Goal: Find specific page/section: Find specific page/section

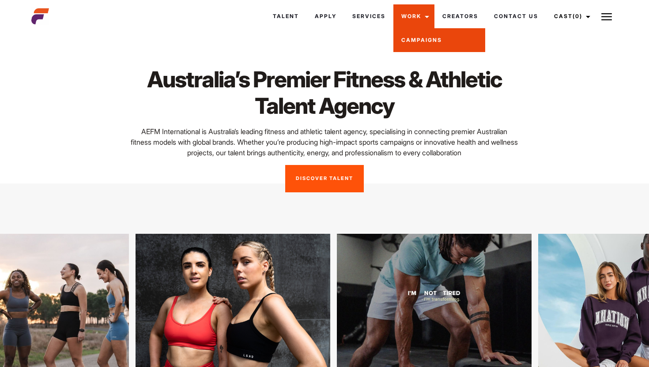
click at [417, 43] on link "Campaigns" at bounding box center [440, 40] width 92 height 24
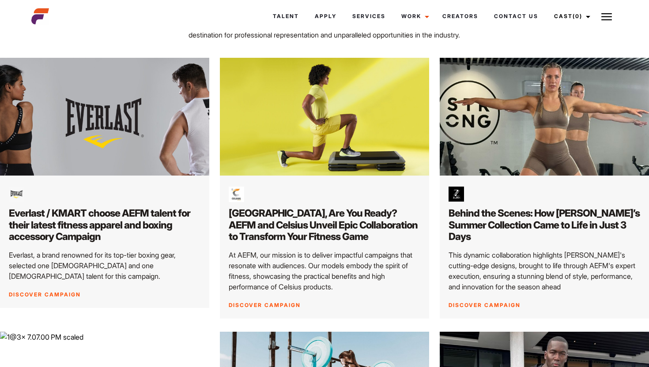
scroll to position [99, 0]
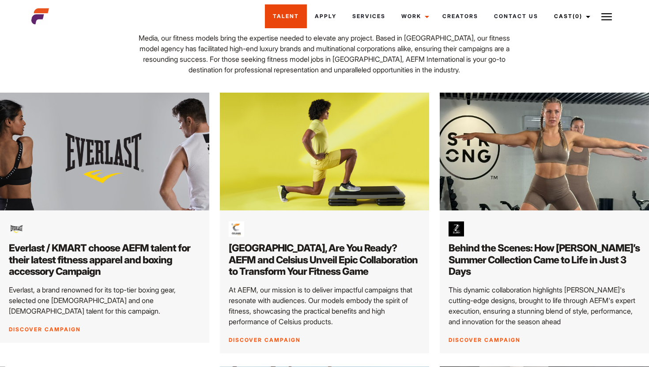
click at [280, 17] on link "Talent" at bounding box center [286, 16] width 42 height 24
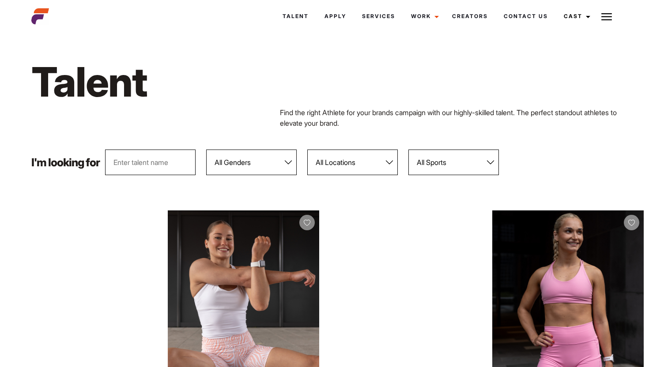
click at [143, 162] on input "text" at bounding box center [150, 163] width 91 height 26
click at [246, 164] on select "All Genders Female Male" at bounding box center [251, 163] width 91 height 26
select select "104"
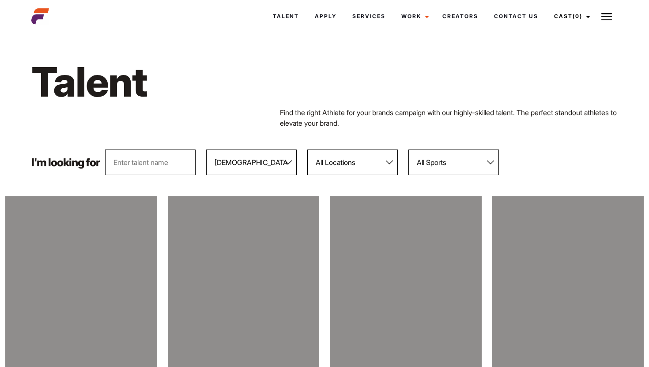
click at [346, 169] on select "All Locations Adelaide Brisbane Darwin Gold Coast Melbourne Perth Sunshine Coas…" at bounding box center [352, 163] width 91 height 26
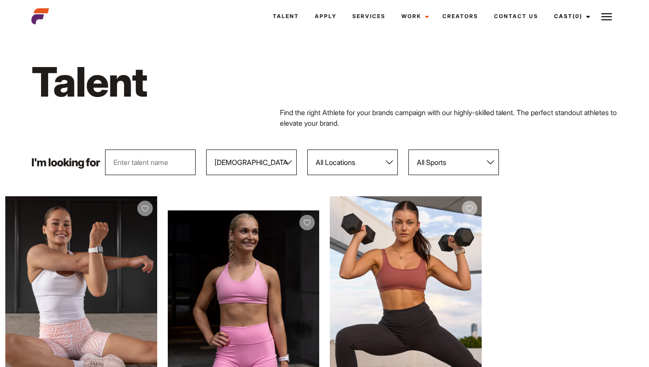
click at [458, 166] on select "All Sports 100 Meter Butterfly Acrobatics Aerial awareness Aerobics AFL Aflw Am…" at bounding box center [454, 163] width 91 height 26
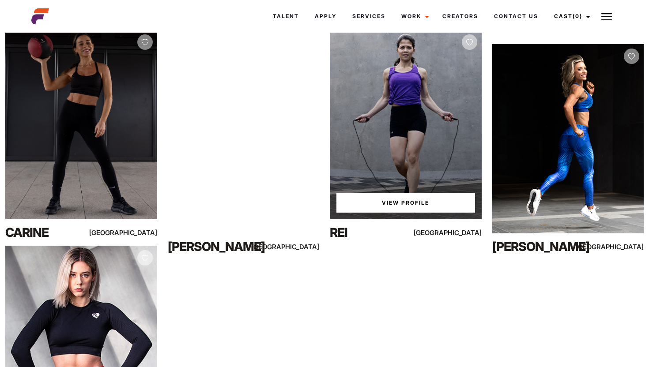
scroll to position [67, 0]
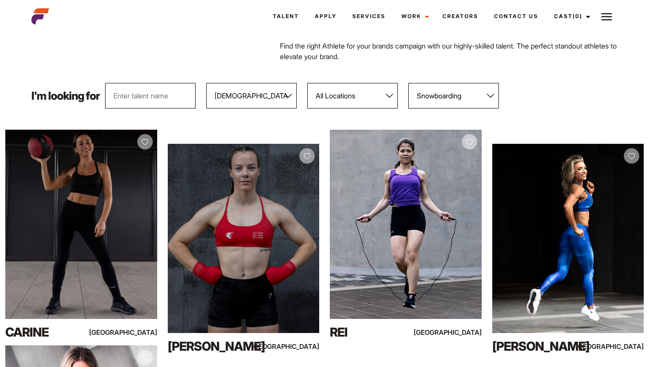
click at [463, 89] on select "All Sports 100 Meter Butterfly Acrobatics Aerial awareness Aerobics AFL Aflw Am…" at bounding box center [454, 96] width 91 height 26
select select "78"
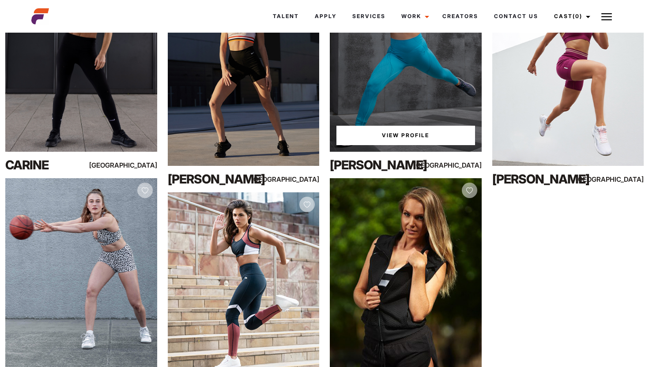
scroll to position [114, 0]
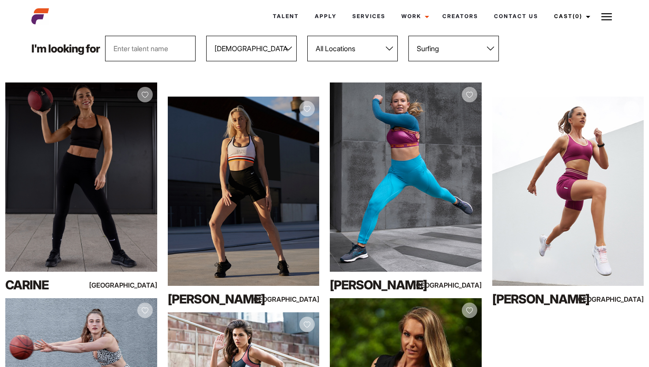
click at [444, 53] on select "All Sports 100 Meter Butterfly Acrobatics Aerial awareness Aerobics AFL Aflw Am…" at bounding box center [454, 49] width 91 height 26
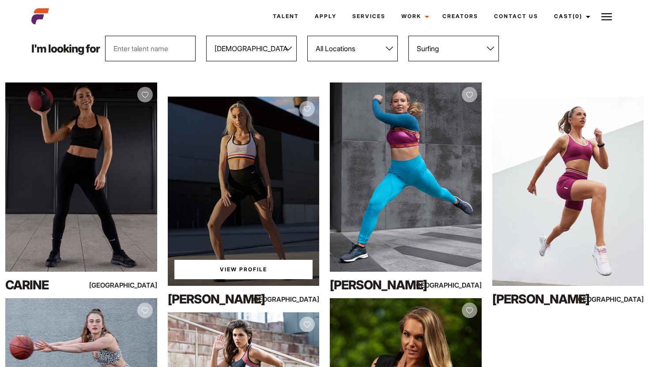
click at [277, 224] on div "View Profile" at bounding box center [244, 191] width 152 height 189
click at [261, 268] on link "View Profile" at bounding box center [243, 269] width 139 height 19
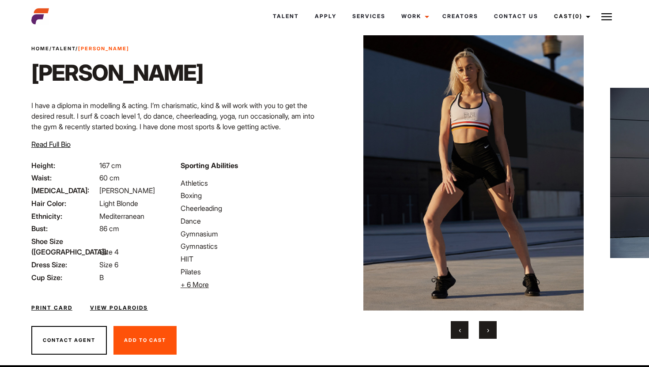
scroll to position [27, 0]
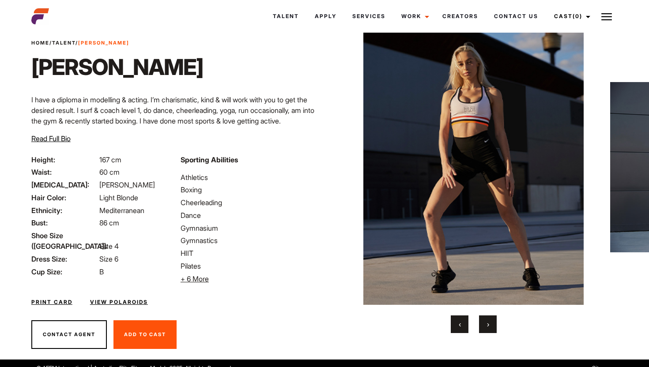
click at [190, 278] on span "+ 6 More" at bounding box center [195, 279] width 28 height 9
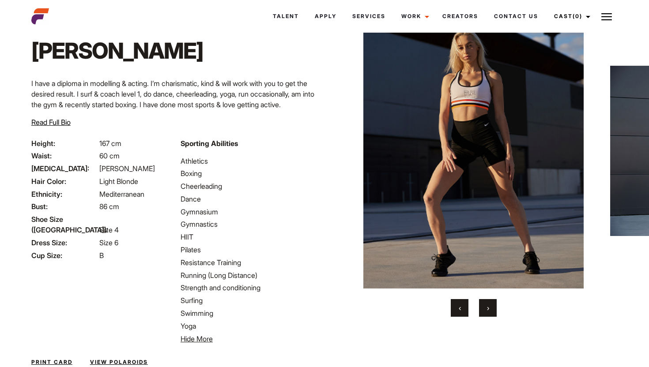
scroll to position [44, 0]
click at [188, 339] on span "Hide More" at bounding box center [197, 338] width 32 height 9
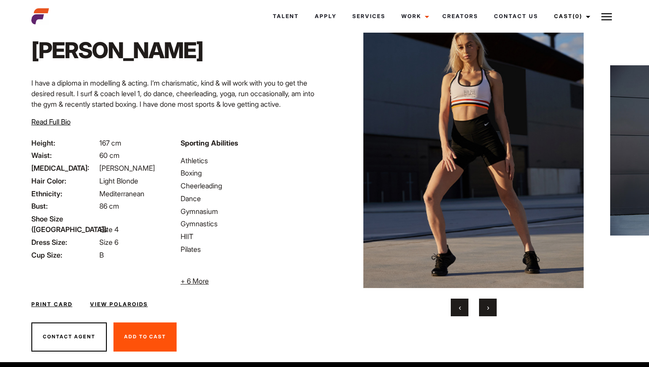
scroll to position [37, 0]
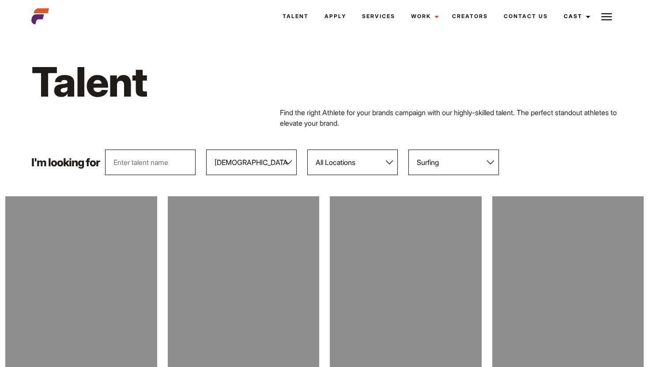
select select "104"
select select "78"
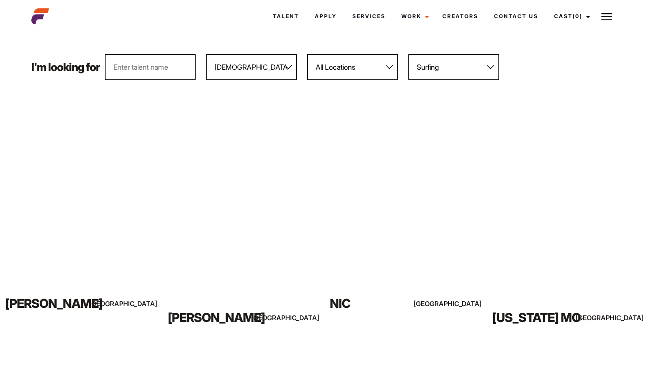
scroll to position [84, 0]
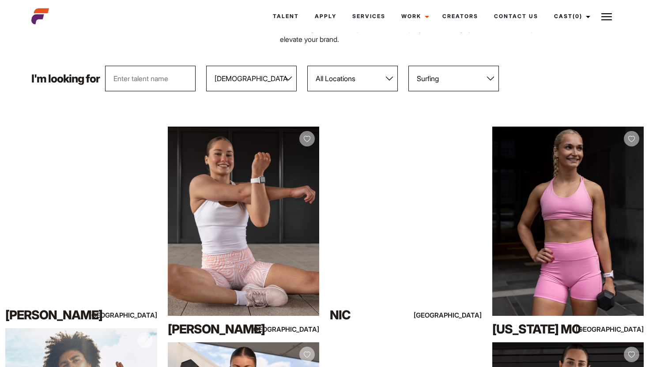
click at [440, 82] on select "All Sports 100 Meter Butterfly Acrobatics Aerial awareness Aerobics AFL Aflw Am…" at bounding box center [454, 79] width 91 height 26
click at [280, 73] on select "All Genders [DEMOGRAPHIC_DATA] [DEMOGRAPHIC_DATA]" at bounding box center [251, 79] width 91 height 26
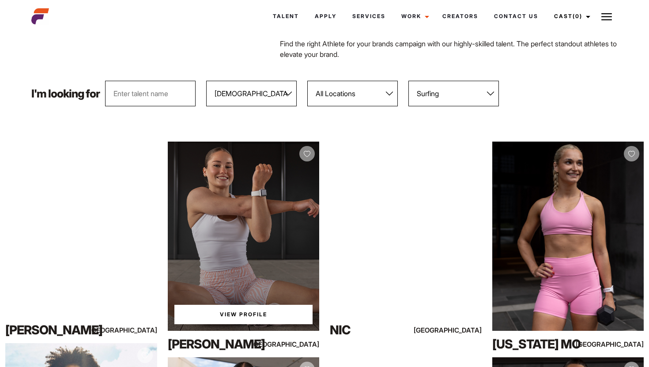
scroll to position [0, 0]
